Goal: Find specific page/section: Find specific page/section

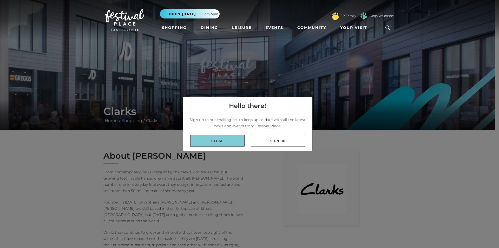
click at [227, 144] on link "Close" at bounding box center [217, 141] width 54 height 12
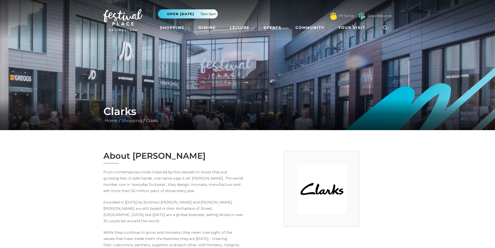
click at [121, 117] on h1 "Clarks" at bounding box center [247, 111] width 288 height 12
click at [114, 121] on link "Home" at bounding box center [111, 120] width 16 height 5
click at [155, 119] on link "Clarks" at bounding box center [152, 120] width 15 height 5
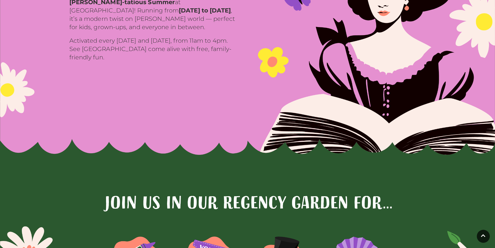
scroll to position [416, 0]
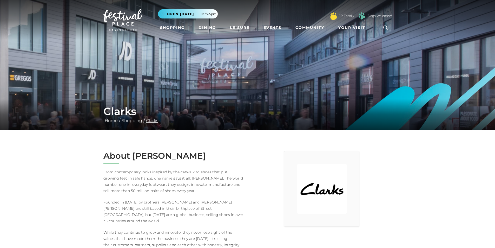
click at [156, 120] on link "Clarks" at bounding box center [152, 120] width 15 height 5
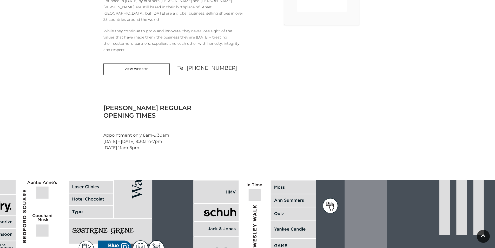
scroll to position [208, 0]
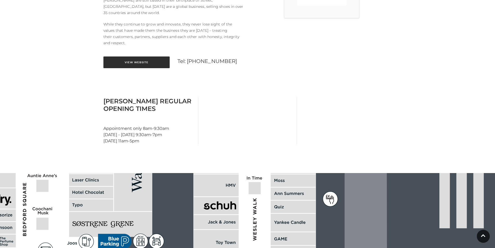
click at [143, 56] on link "View Website" at bounding box center [136, 62] width 66 height 12
